Goal: Task Accomplishment & Management: Manage account settings

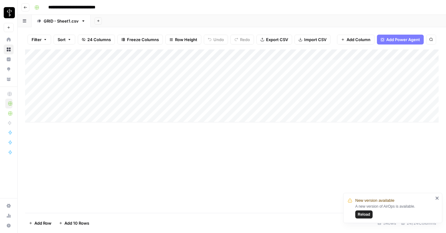
click at [166, 107] on div "Add Column" at bounding box center [231, 86] width 413 height 73
click at [32, 85] on div "Add Column" at bounding box center [231, 86] width 413 height 73
click at [34, 223] on span "Delete 1 Row" at bounding box center [41, 223] width 25 height 6
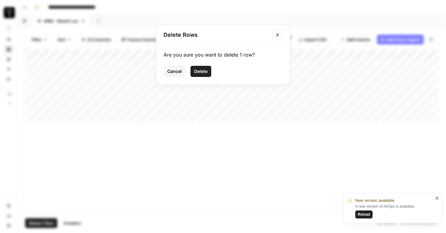
click at [204, 69] on span "Delete" at bounding box center [200, 71] width 13 height 6
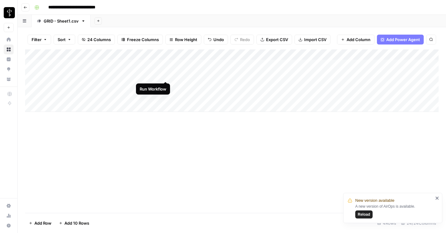
click at [166, 76] on div "Add Column" at bounding box center [231, 81] width 413 height 63
click at [166, 64] on div "Add Column" at bounding box center [231, 81] width 413 height 63
click at [384, 87] on div "Add Column" at bounding box center [231, 81] width 413 height 63
click at [116, 97] on div "Add Column" at bounding box center [231, 81] width 413 height 63
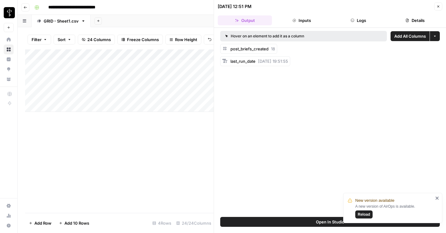
click at [352, 19] on icon "button" at bounding box center [352, 21] width 4 height 4
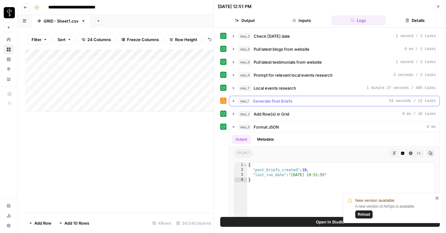
click at [233, 101] on icon "button" at bounding box center [233, 101] width 1 height 2
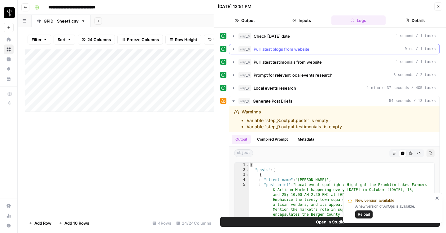
click at [234, 50] on icon "button" at bounding box center [233, 49] width 5 height 5
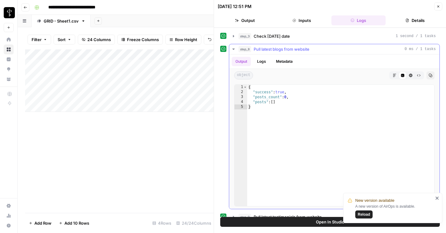
click at [266, 61] on button "Logs" at bounding box center [261, 61] width 16 height 9
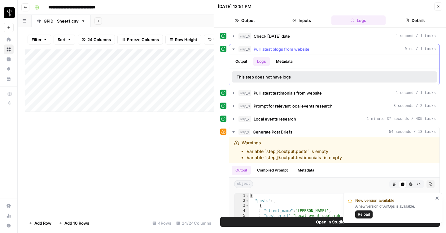
click at [266, 61] on button "Logs" at bounding box center [261, 61] width 16 height 9
click at [241, 61] on button "Output" at bounding box center [240, 61] width 19 height 9
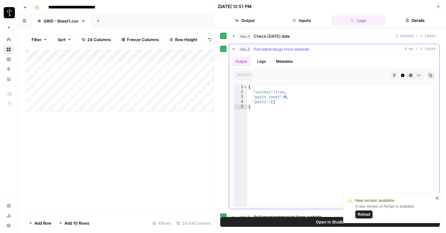
click at [233, 48] on icon "button" at bounding box center [233, 49] width 5 height 5
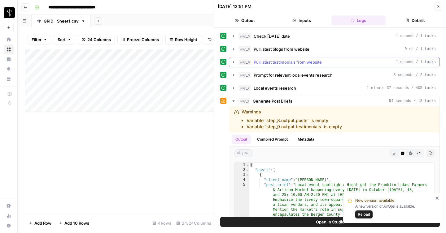
click at [237, 62] on button "step_9 Pull latest testimonials from website 1 second / 1 tasks" at bounding box center [334, 62] width 210 height 10
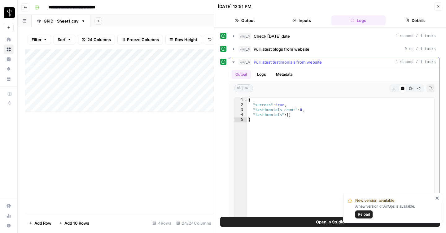
click at [234, 62] on icon "button" at bounding box center [233, 62] width 5 height 5
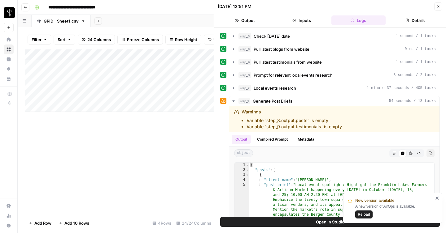
click at [123, 79] on div "Add Column" at bounding box center [119, 81] width 188 height 63
click at [124, 75] on div "Add Column" at bounding box center [119, 81] width 188 height 63
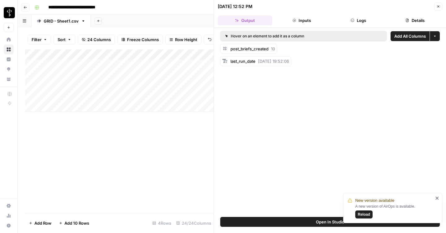
click at [353, 22] on button "Logs" at bounding box center [358, 20] width 54 height 10
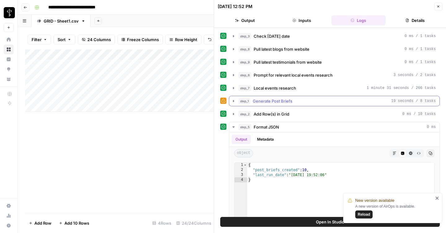
click at [231, 102] on icon "button" at bounding box center [233, 101] width 5 height 5
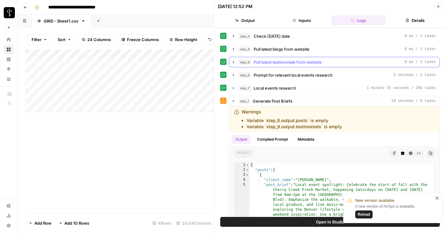
click at [233, 62] on icon "button" at bounding box center [233, 62] width 1 height 2
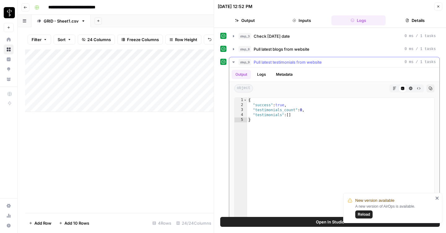
click at [233, 62] on icon "button" at bounding box center [233, 62] width 2 height 1
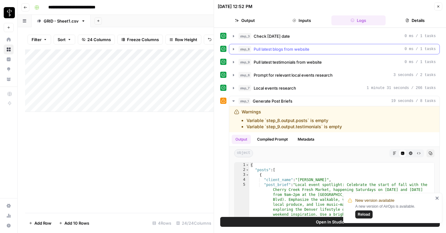
click at [231, 50] on icon "button" at bounding box center [233, 49] width 5 height 5
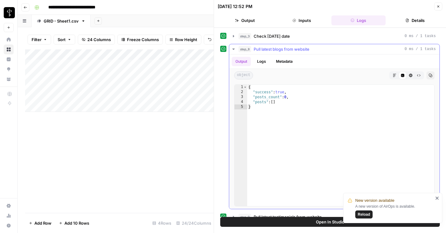
click at [231, 50] on icon "button" at bounding box center [233, 49] width 5 height 5
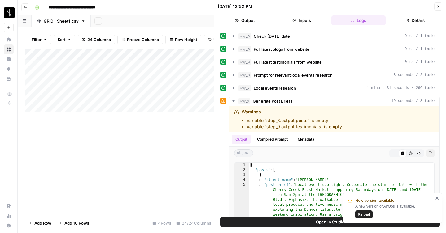
click at [150, 65] on div "Add Column" at bounding box center [119, 81] width 188 height 63
click at [135, 65] on div "Add Column" at bounding box center [119, 81] width 188 height 63
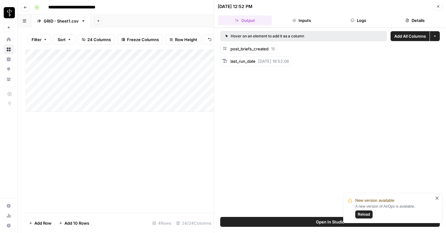
click at [350, 21] on button "Logs" at bounding box center [358, 20] width 54 height 10
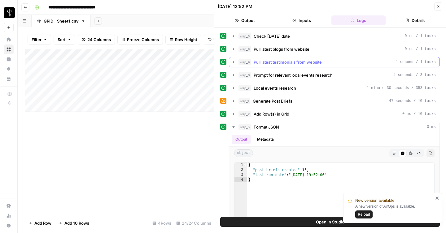
click at [234, 62] on icon "button" at bounding box center [233, 62] width 5 height 5
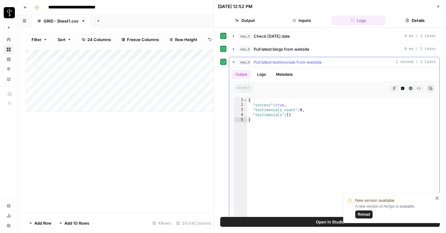
click at [234, 62] on icon "button" at bounding box center [233, 62] width 2 height 1
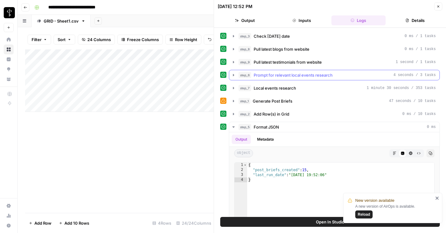
click at [231, 76] on icon "button" at bounding box center [233, 75] width 5 height 5
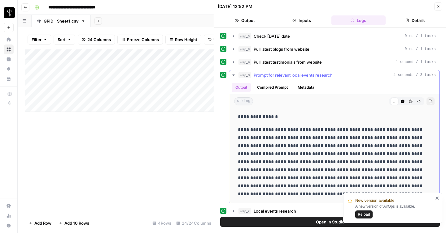
click at [231, 76] on icon "button" at bounding box center [233, 75] width 5 height 5
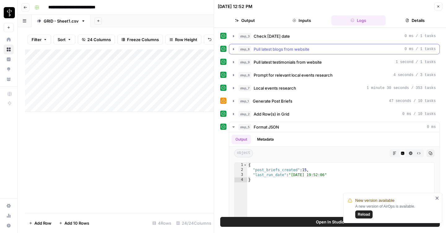
click at [233, 49] on icon "button" at bounding box center [233, 49] width 1 height 2
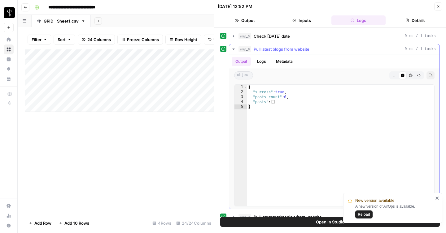
click at [233, 49] on icon "button" at bounding box center [233, 49] width 2 height 1
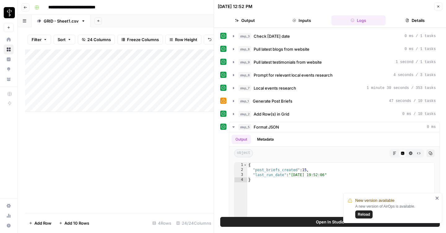
click at [438, 6] on icon "button" at bounding box center [438, 7] width 2 height 2
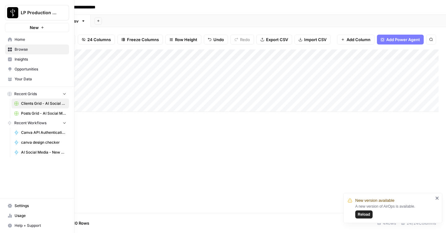
click at [8, 206] on icon at bounding box center [10, 206] width 4 height 4
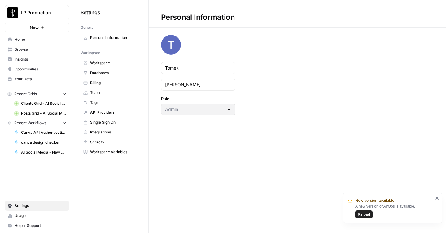
click at [101, 154] on span "Workspace Variables" at bounding box center [114, 152] width 49 height 6
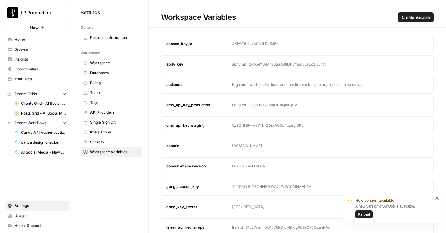
scroll to position [149, 0]
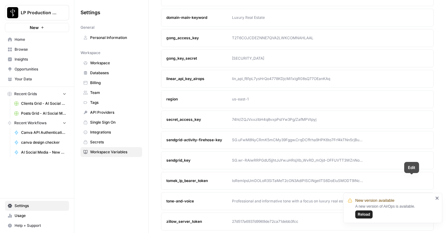
click at [411, 182] on icon "button" at bounding box center [411, 181] width 4 height 4
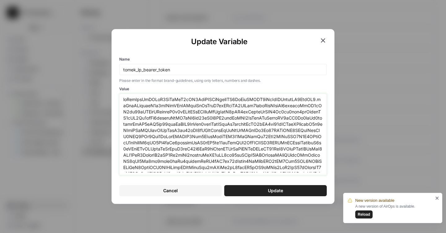
click at [260, 137] on textarea "Value" at bounding box center [222, 135] width 199 height 76
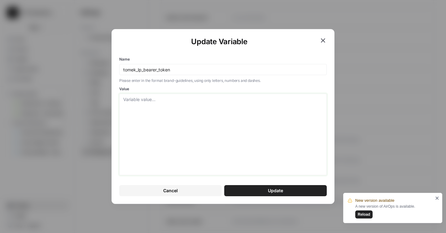
paste textarea "eyJhbGciOiJSUzI1NiIsInR5cCI6IkpXVCIsImtpZCI6ImFydEFXRV9rTzVlZHByeldNZ3ZodSJ9.ey…"
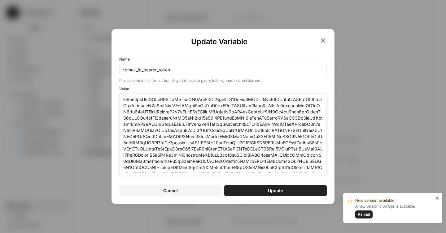
scroll to position [54, 0]
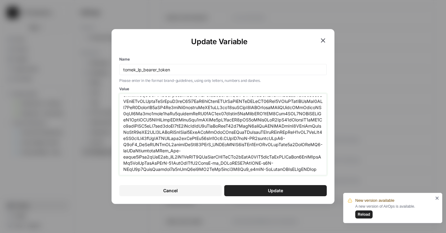
type textarea "eyJhbGciOiJSUzI1NiIsInR5cCI6IkpXVCIsImtpZCI6ImFydEFXRV9rTzVlZHByeldNZ3ZodSJ9.ey…"
click at [277, 192] on span "Update" at bounding box center [275, 191] width 15 height 6
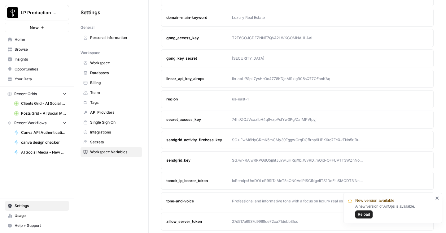
click at [24, 53] on link "Browse" at bounding box center [37, 50] width 64 height 10
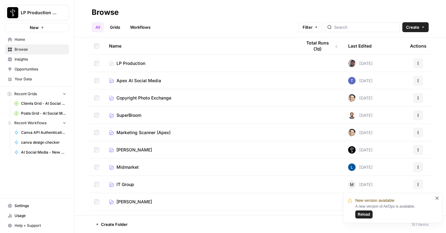
click at [113, 81] on icon at bounding box center [111, 81] width 4 height 4
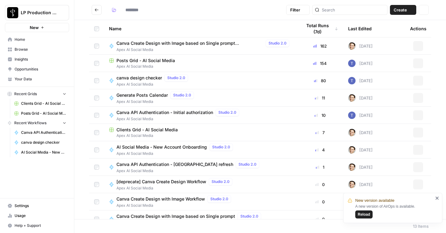
type input "**********"
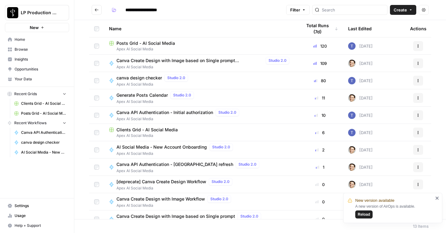
click at [134, 132] on span "Clients Grid - AI Social Media" at bounding box center [146, 130] width 61 height 6
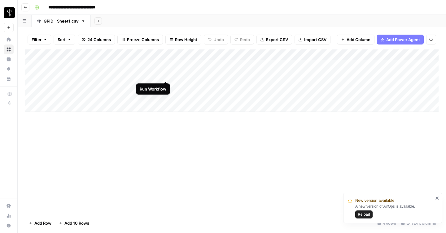
click at [166, 75] on div "Add Column" at bounding box center [231, 81] width 413 height 63
click at [118, 78] on div "Add Column" at bounding box center [231, 81] width 413 height 63
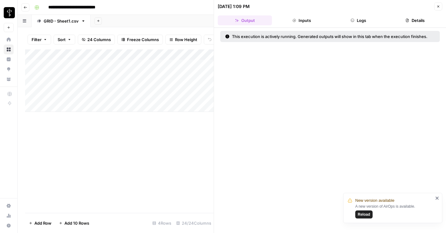
click at [345, 22] on button "Logs" at bounding box center [358, 20] width 54 height 10
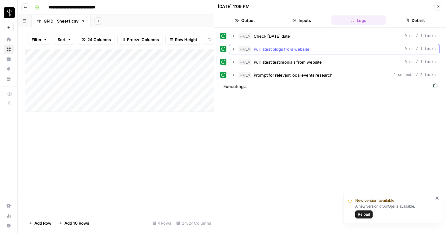
click at [233, 47] on icon "button" at bounding box center [233, 49] width 5 height 5
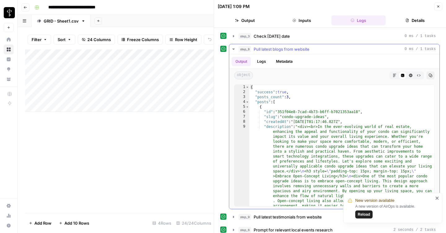
click at [233, 47] on icon "button" at bounding box center [233, 49] width 5 height 5
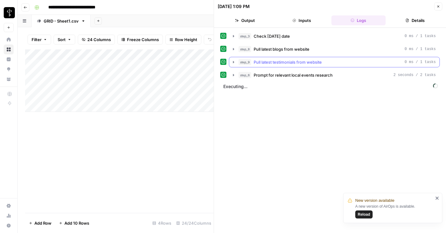
click at [234, 59] on button "step_9 Pull latest testimonials from website 0 ms / 1 tasks" at bounding box center [334, 62] width 210 height 10
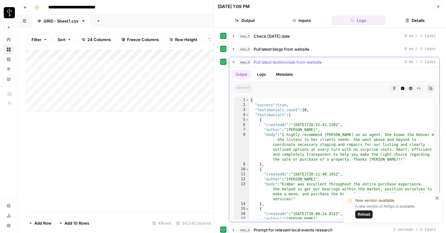
click at [234, 59] on button "step_9 Pull latest testimonials from website 0 ms / 1 tasks" at bounding box center [334, 62] width 210 height 10
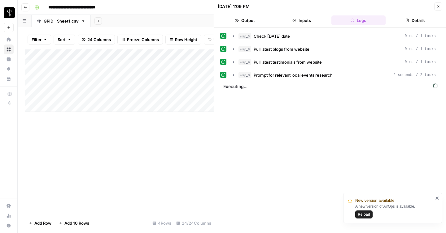
click at [161, 141] on div "Add Column" at bounding box center [119, 132] width 188 height 164
click at [165, 96] on div "Add Column" at bounding box center [119, 81] width 188 height 63
click at [167, 65] on div "Add Column" at bounding box center [119, 81] width 188 height 63
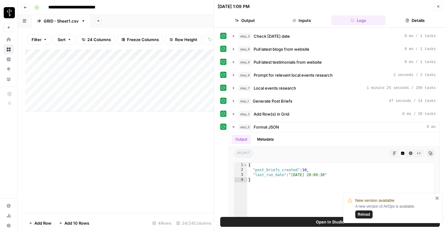
click at [130, 98] on div "Add Column" at bounding box center [119, 81] width 188 height 63
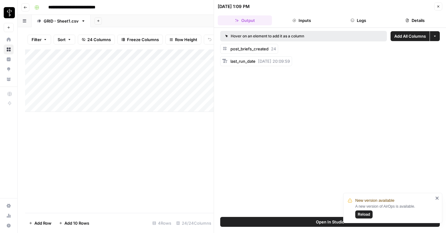
click at [363, 22] on button "Logs" at bounding box center [358, 20] width 54 height 10
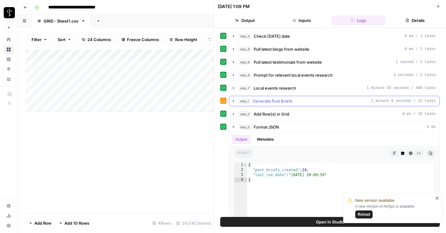
click at [267, 102] on span "Generate Post Briefs" at bounding box center [272, 101] width 40 height 6
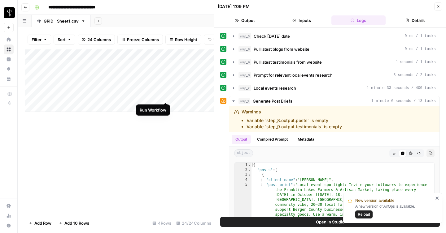
click at [167, 97] on div "Add Column" at bounding box center [119, 81] width 188 height 63
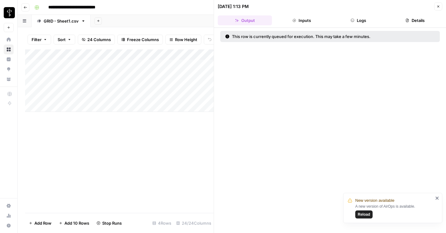
click at [144, 75] on div "Add Column" at bounding box center [119, 81] width 188 height 63
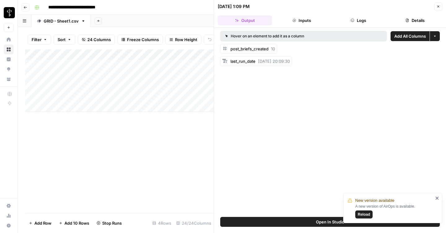
click at [354, 21] on icon "button" at bounding box center [352, 21] width 4 height 4
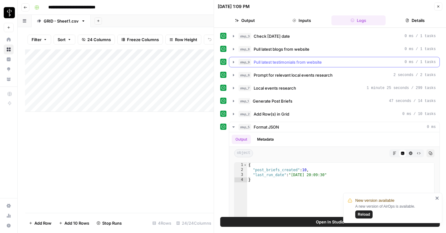
click at [234, 61] on icon "button" at bounding box center [233, 62] width 5 height 5
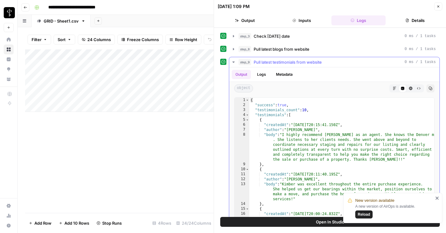
click at [234, 61] on icon "button" at bounding box center [233, 62] width 5 height 5
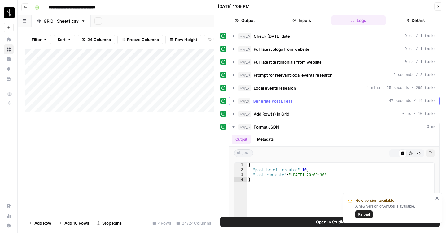
click at [233, 101] on icon "button" at bounding box center [233, 101] width 1 height 2
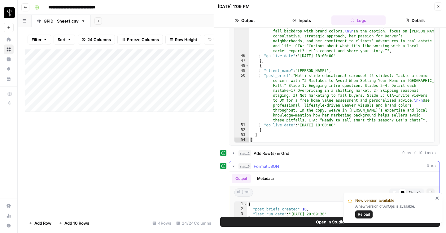
scroll to position [41, 0]
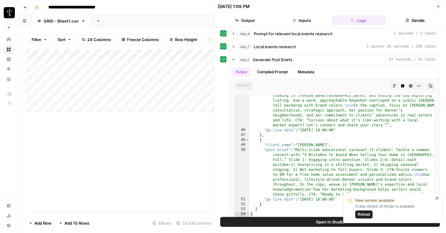
click at [441, 7] on button "Close" at bounding box center [438, 6] width 8 height 8
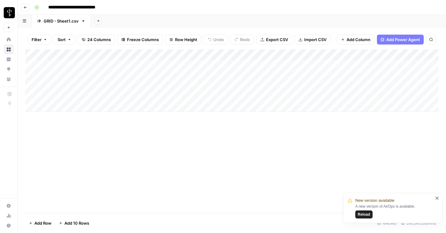
click at [371, 72] on div "Add Column" at bounding box center [231, 81] width 413 height 63
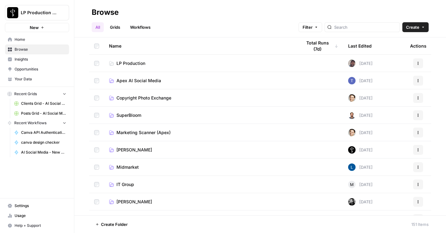
click at [144, 83] on span "Apex AI Social Media" at bounding box center [138, 81] width 45 height 6
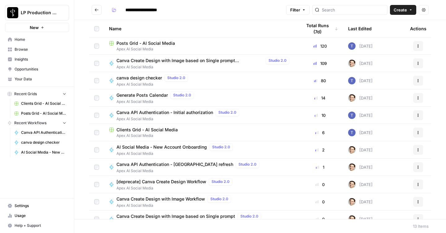
click at [147, 48] on span "Apex AI Social Media" at bounding box center [200, 49] width 183 height 6
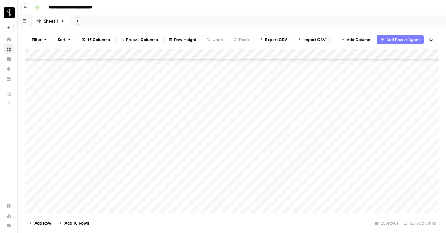
scroll to position [2157, 0]
click at [175, 132] on div "Add Column" at bounding box center [231, 132] width 413 height 164
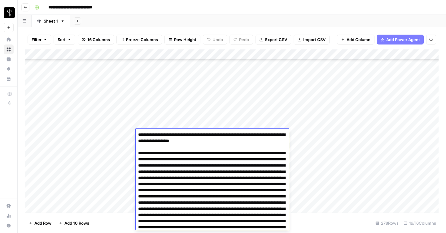
scroll to position [70, 0]
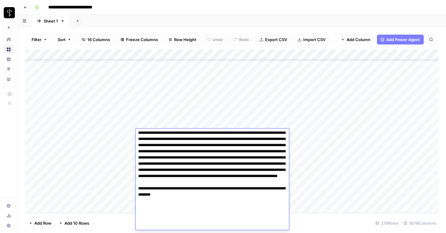
click at [108, 133] on div "Add Column" at bounding box center [231, 132] width 413 height 164
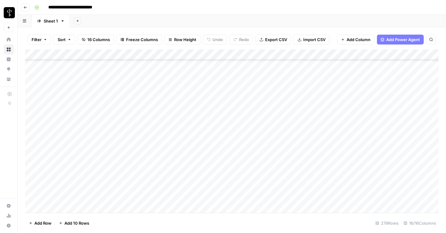
scroll to position [2672, 0]
click at [167, 138] on div "Add Column" at bounding box center [231, 132] width 413 height 164
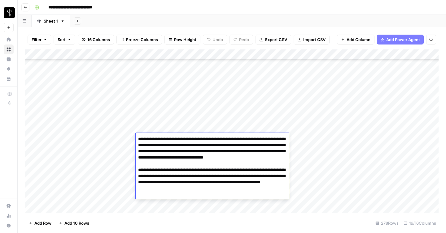
scroll to position [2671, 0]
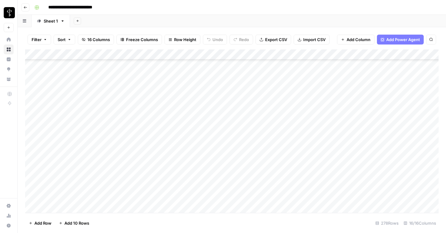
click at [159, 75] on div "Add Column" at bounding box center [231, 132] width 413 height 164
click at [110, 87] on div "Add Column" at bounding box center [231, 132] width 413 height 164
click at [32, 107] on div "Add Column" at bounding box center [231, 132] width 413 height 164
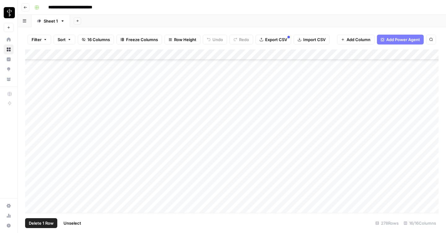
scroll to position [2160, 0]
click at [33, 136] on div "Add Column" at bounding box center [231, 132] width 413 height 164
click at [47, 224] on span "Delete 25 Rows" at bounding box center [44, 223] width 30 height 6
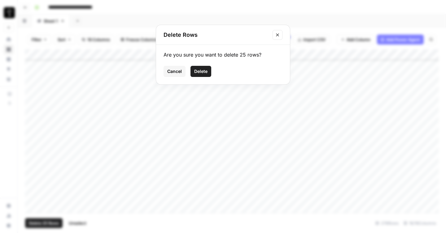
click at [204, 72] on span "Delete" at bounding box center [200, 71] width 13 height 6
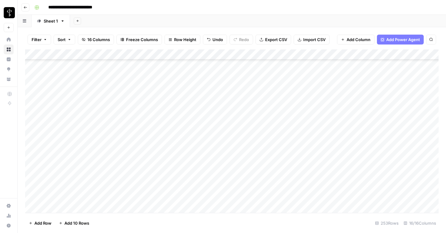
scroll to position [2518, 0]
